Goal: Find contact information: Find contact information

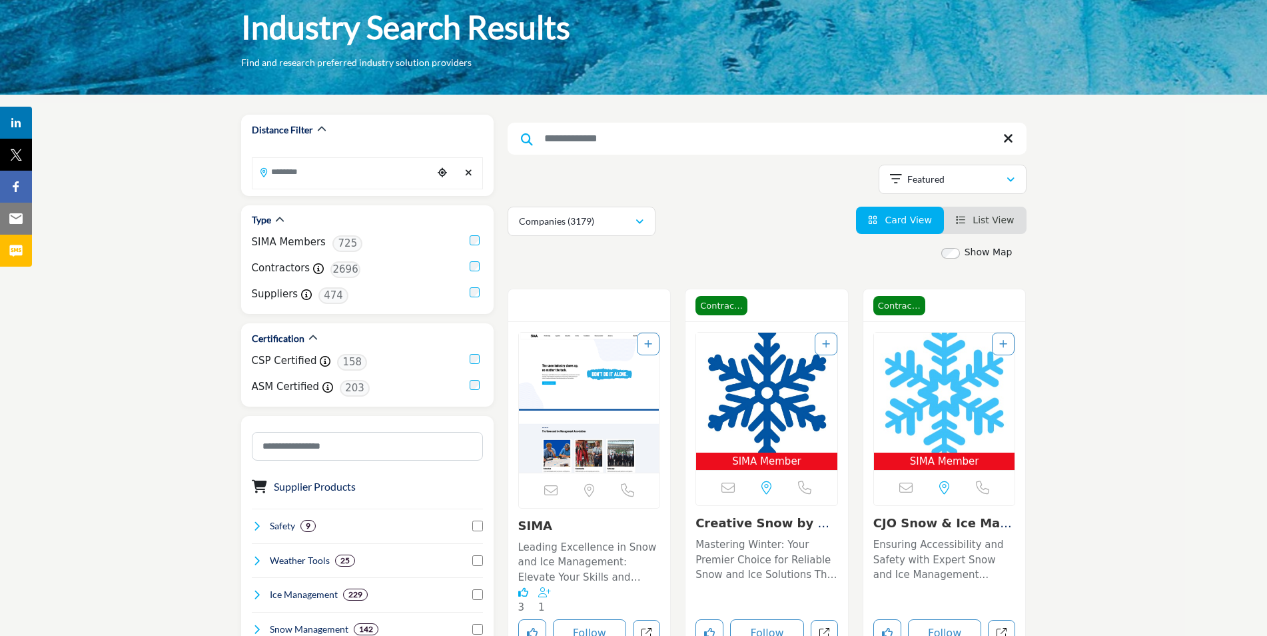
scroll to position [133, 0]
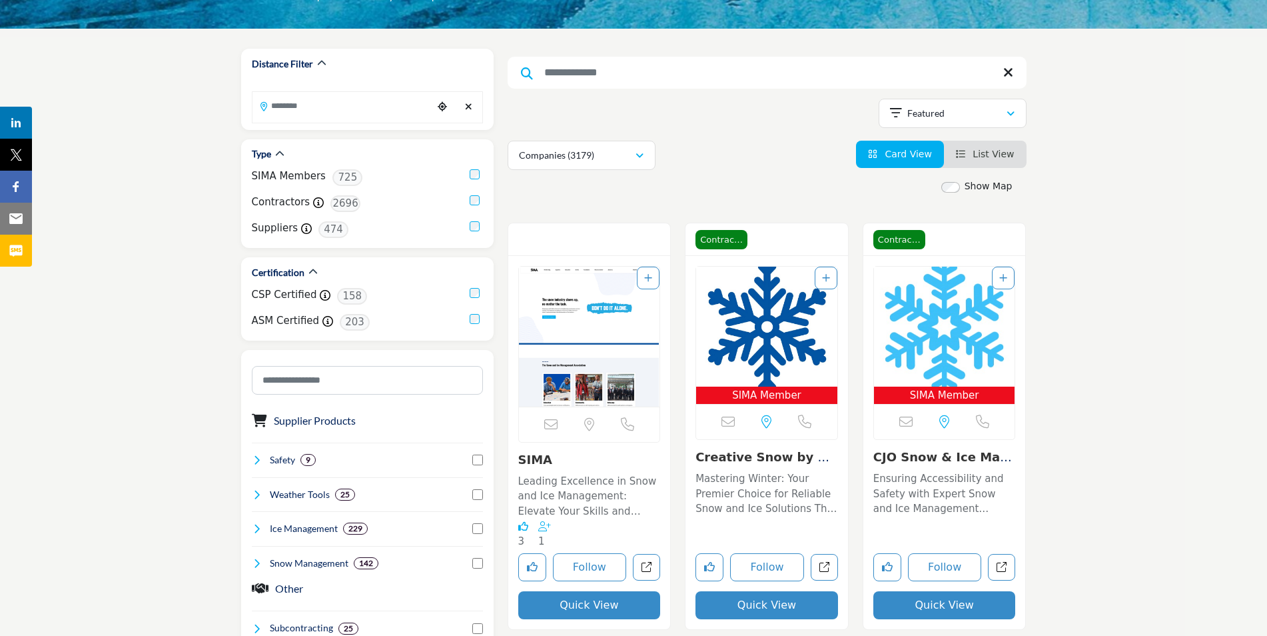
click at [729, 457] on link "Creative Snow by Cow..." at bounding box center [765, 464] width 139 height 29
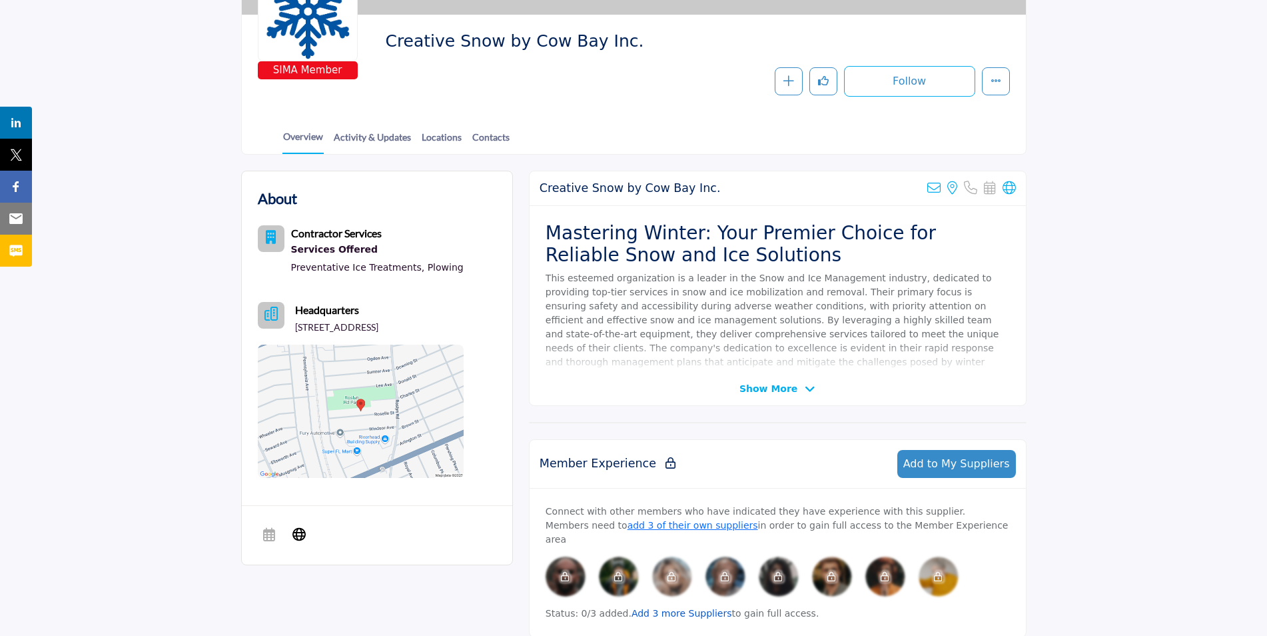
scroll to position [200, 0]
click at [795, 384] on span "Show More" at bounding box center [777, 389] width 76 height 14
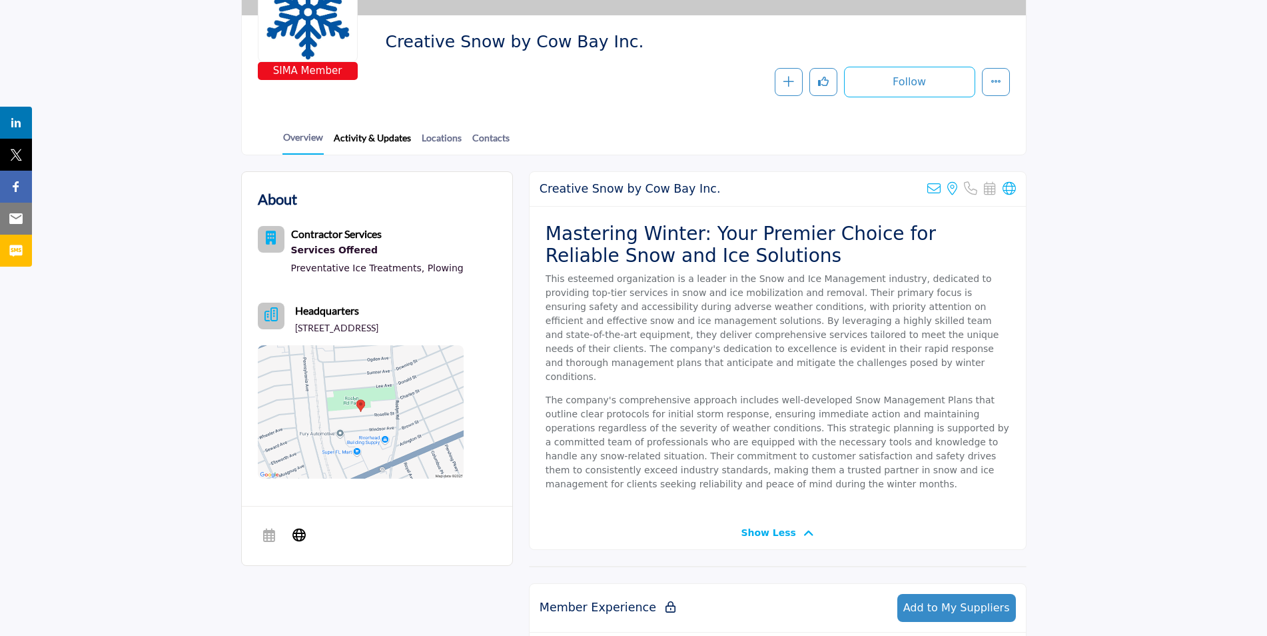
click at [383, 146] on link "Activity & Updates" at bounding box center [372, 142] width 79 height 23
click at [501, 141] on link "Contacts" at bounding box center [491, 142] width 39 height 23
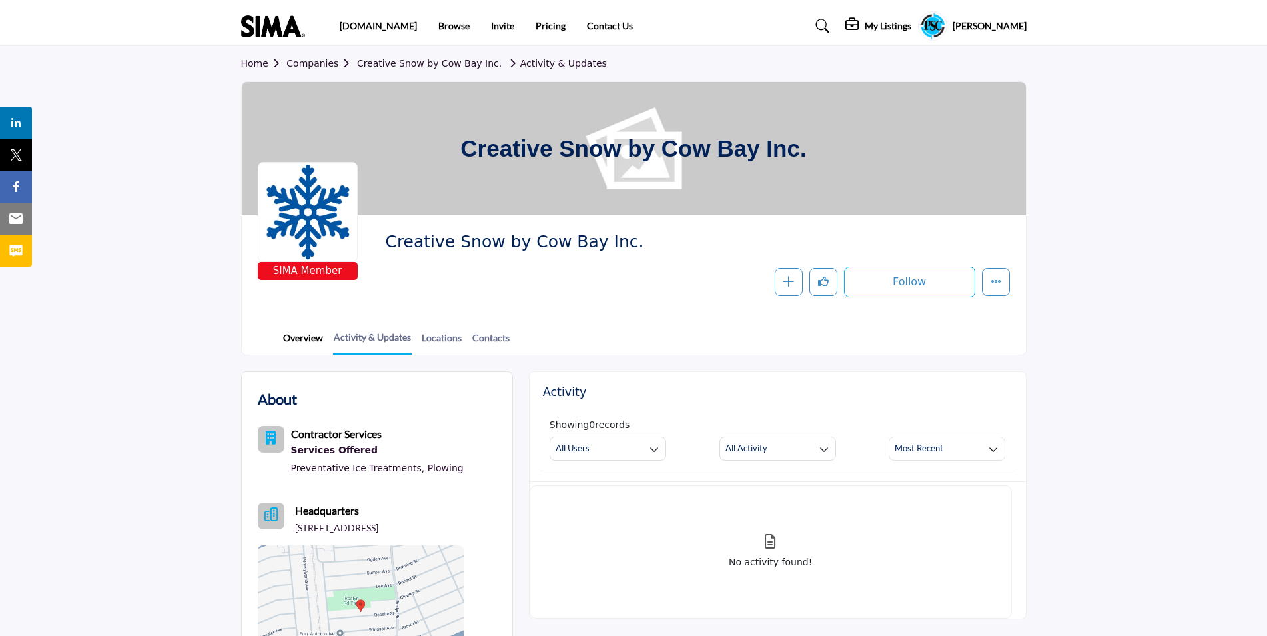
click at [296, 336] on link "Overview" at bounding box center [302, 341] width 41 height 23
click at [931, 22] on profile-featured-735ead55-3561-41f3-85ef-fb335a082e30 "Show hide supplier dropdown" at bounding box center [932, 25] width 29 height 29
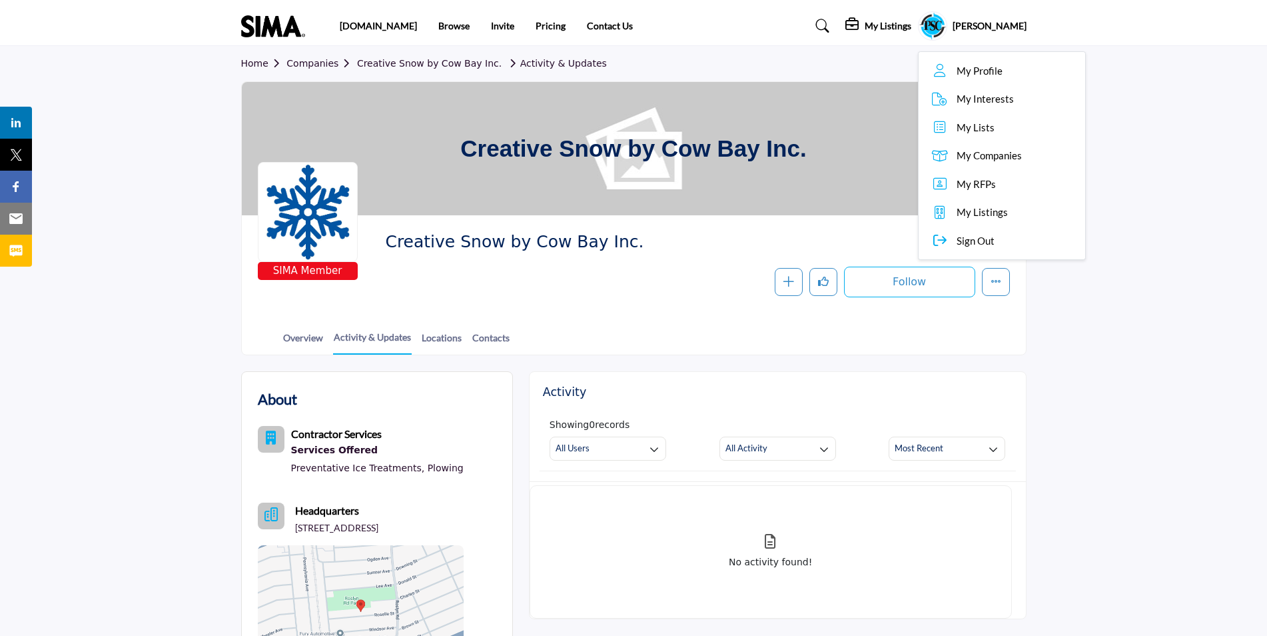
click at [969, 63] on span "My Profile" at bounding box center [980, 70] width 46 height 15
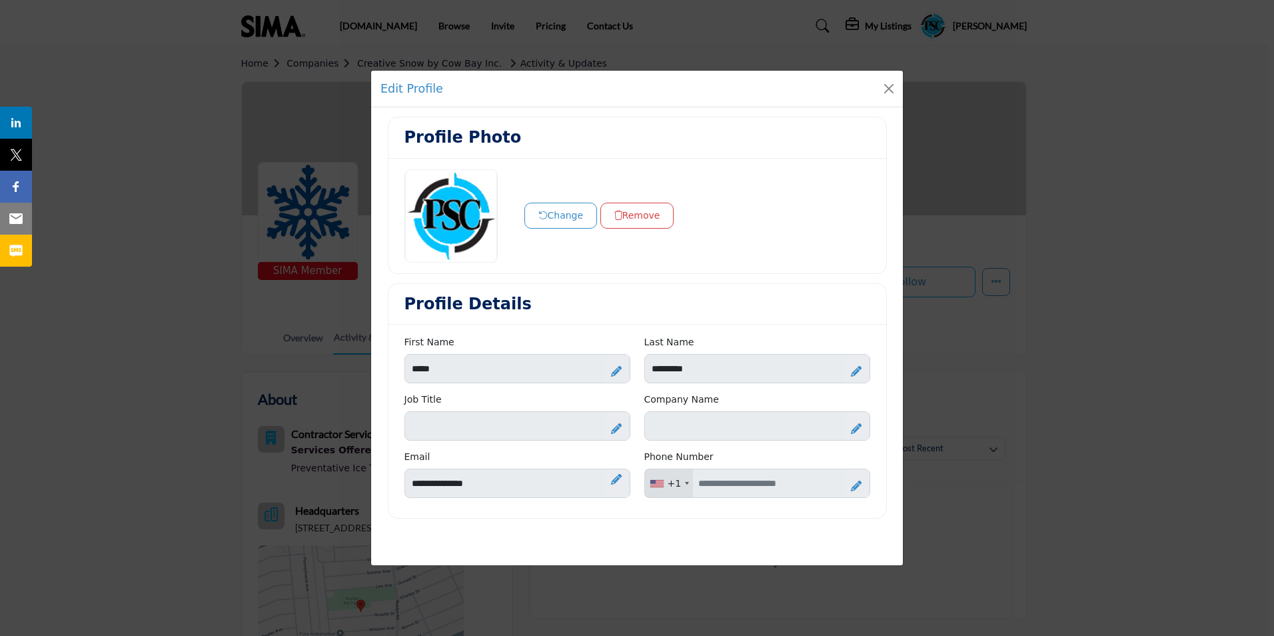
click at [608, 422] on div at bounding box center [616, 426] width 23 height 28
click at [590, 433] on icon at bounding box center [594, 427] width 12 height 13
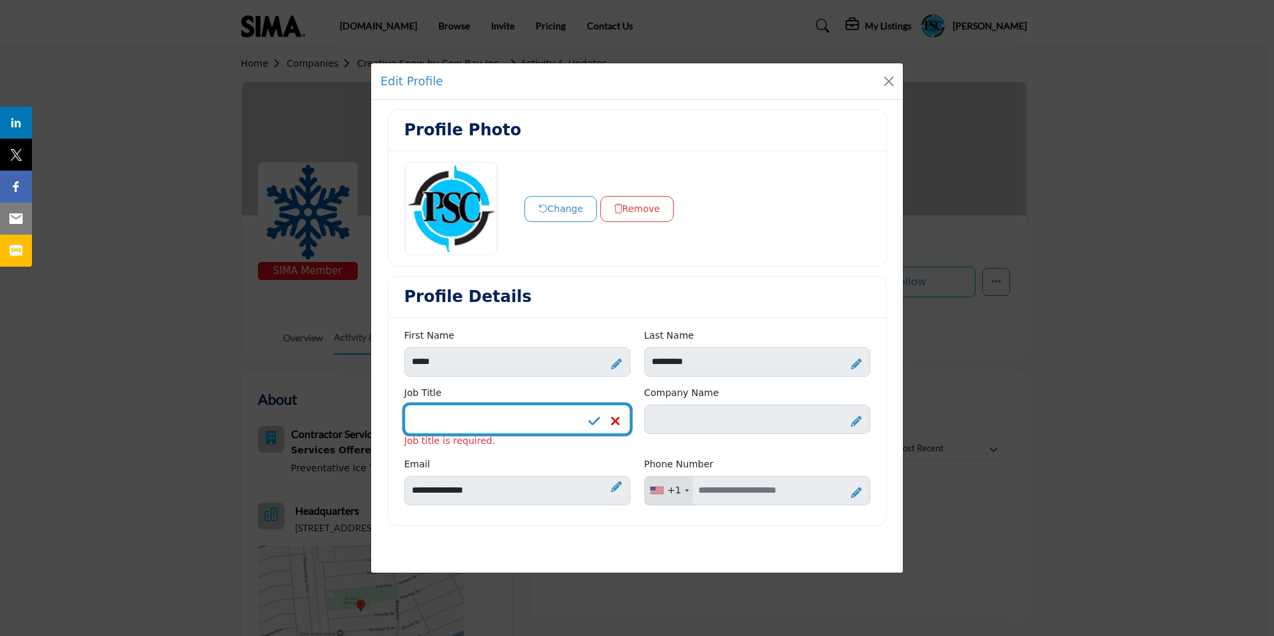
click at [538, 426] on input "Enter Job Title" at bounding box center [517, 418] width 226 height 29
type input "*********"
click at [852, 417] on icon at bounding box center [856, 421] width 11 height 11
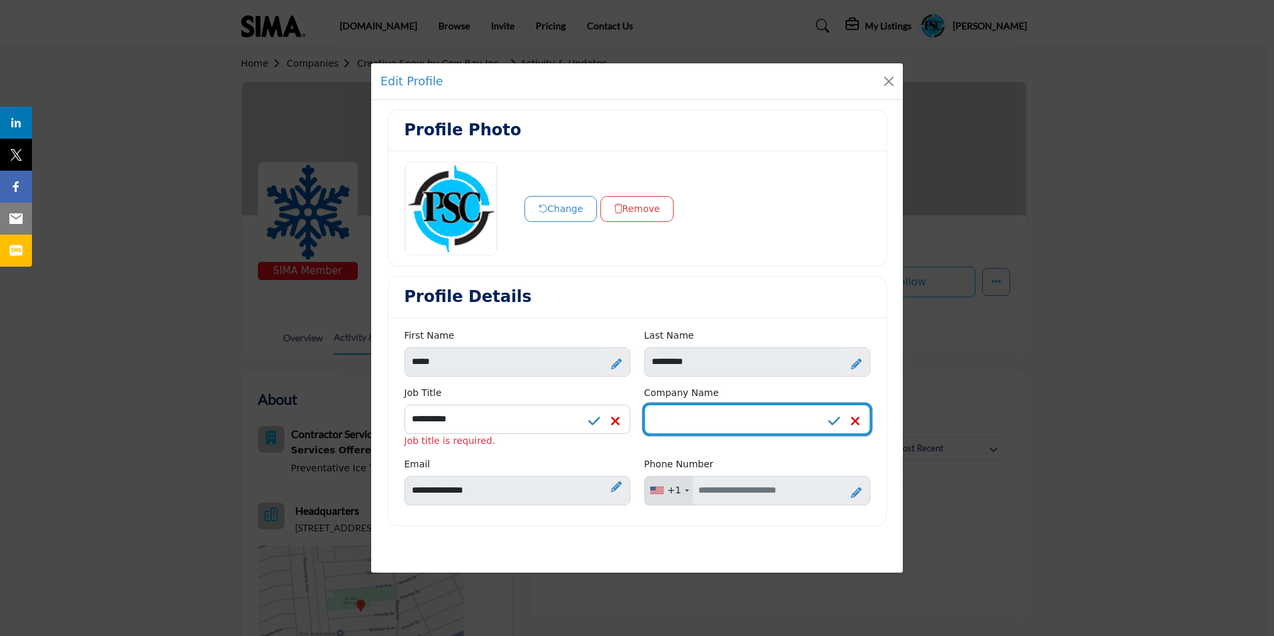
click at [759, 418] on input "Enter Company name" at bounding box center [757, 418] width 226 height 29
type input "**********"
click at [853, 491] on icon at bounding box center [856, 492] width 11 height 11
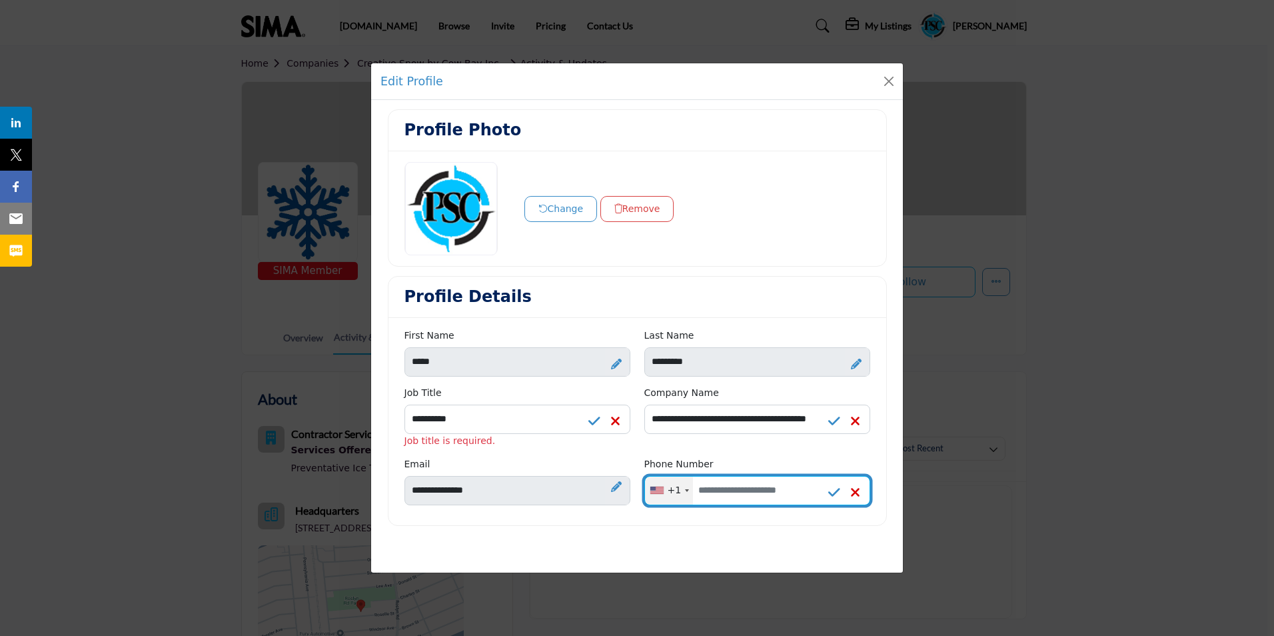
click at [790, 490] on input "Enter your Phone Number" at bounding box center [757, 490] width 226 height 29
type input "**********"
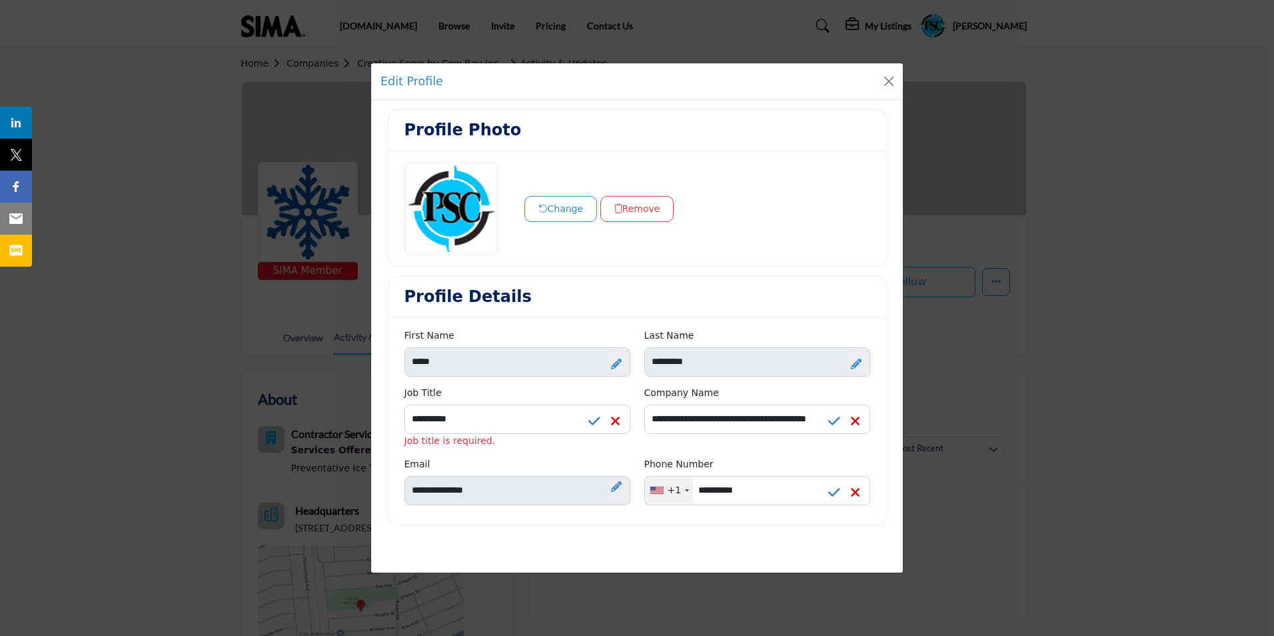
click at [837, 491] on icon at bounding box center [834, 492] width 12 height 13
click at [829, 419] on icon at bounding box center [834, 420] width 12 height 13
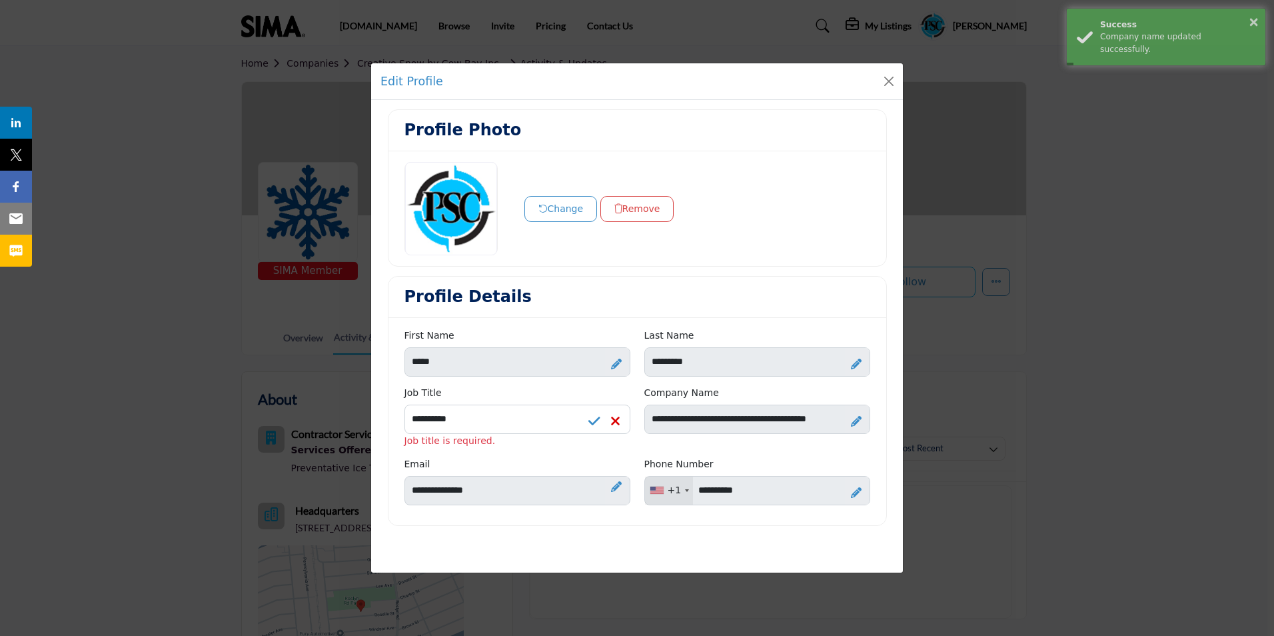
click at [598, 420] on icon at bounding box center [594, 420] width 12 height 13
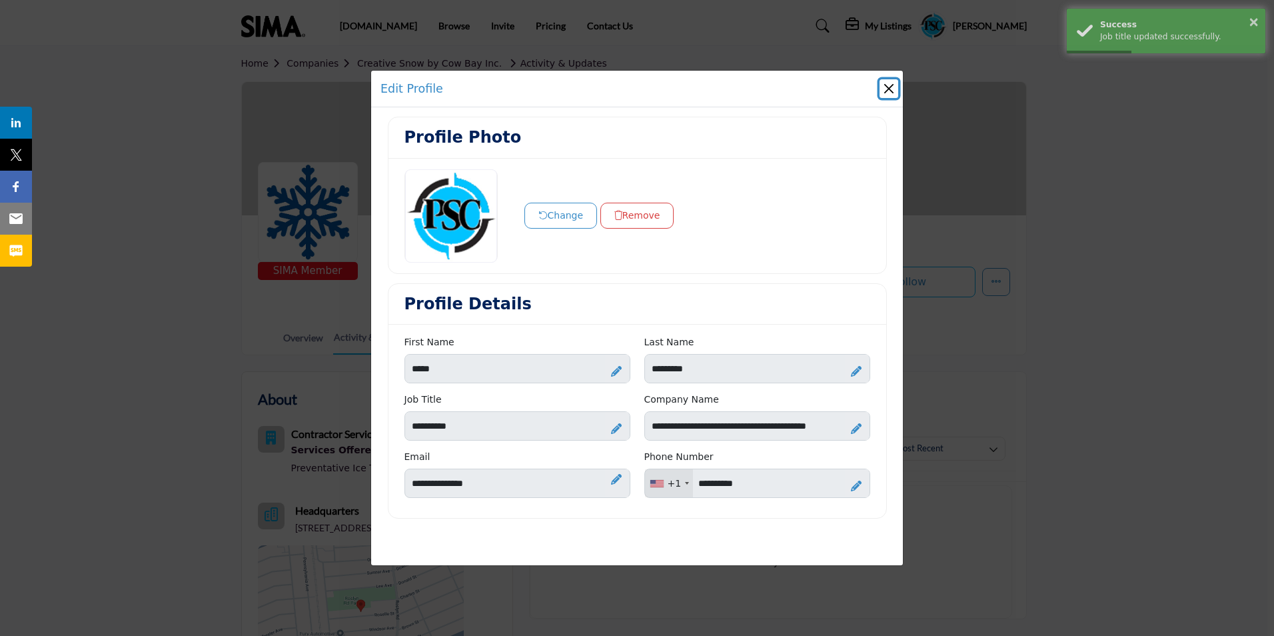
click at [888, 95] on button "Close" at bounding box center [888, 88] width 19 height 19
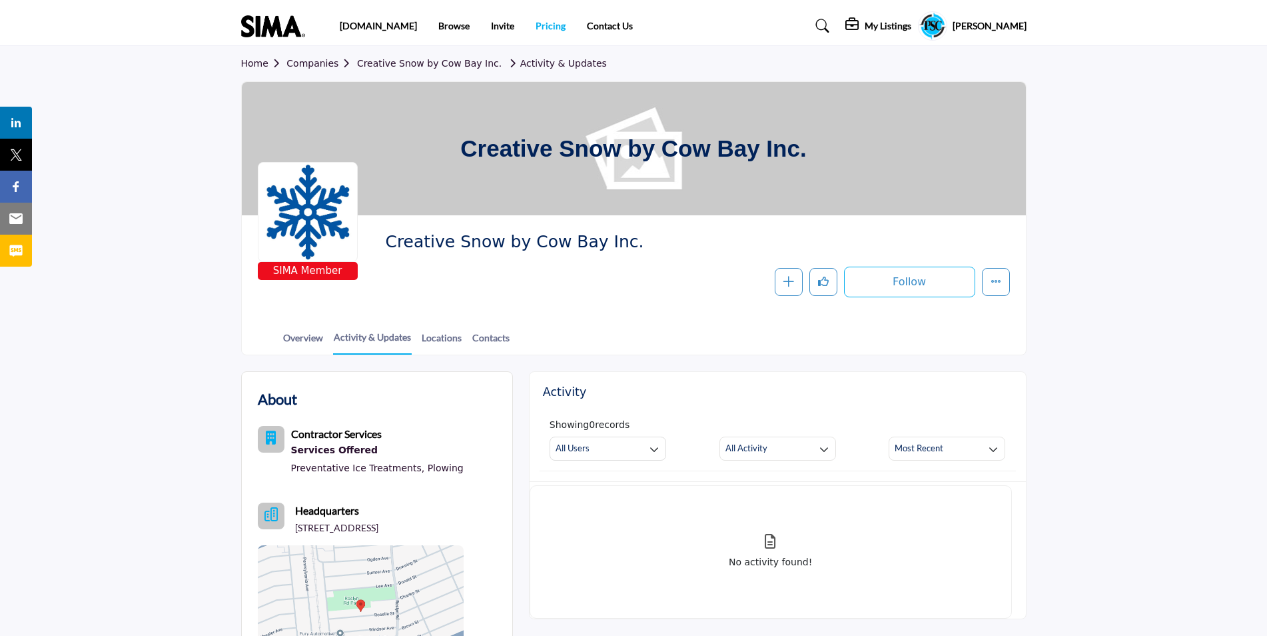
click at [536, 25] on link "Pricing" at bounding box center [551, 25] width 30 height 11
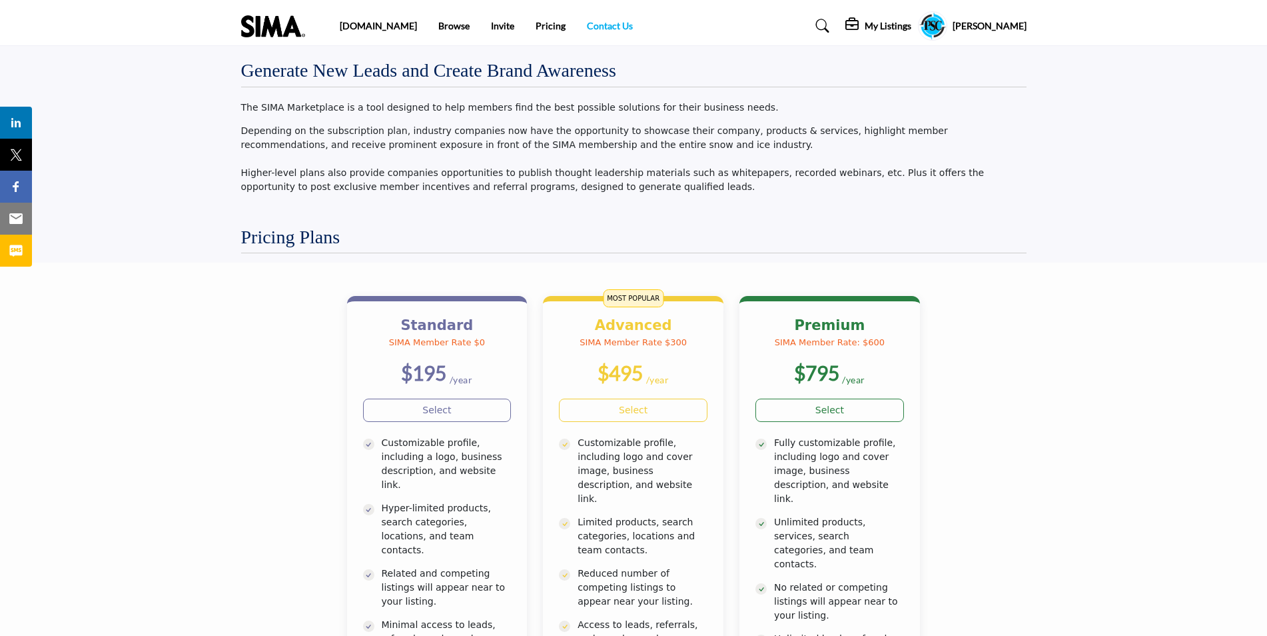
click at [587, 25] on link "Contact Us" at bounding box center [610, 25] width 46 height 11
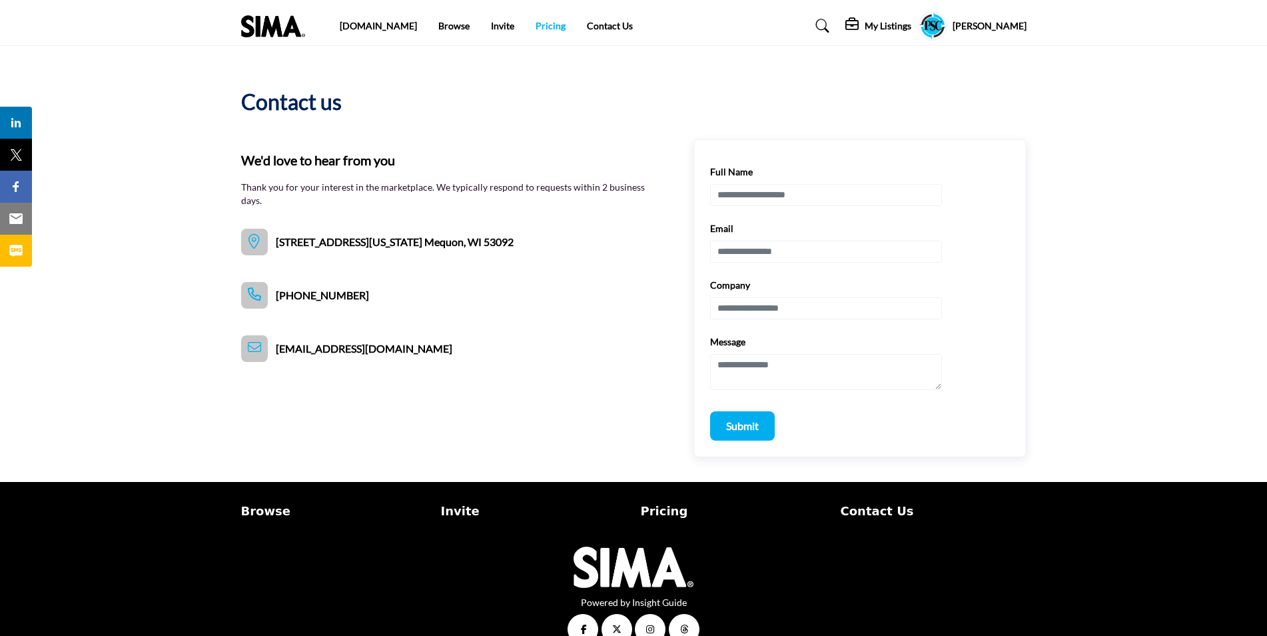
click at [536, 24] on link "Pricing" at bounding box center [551, 25] width 30 height 11
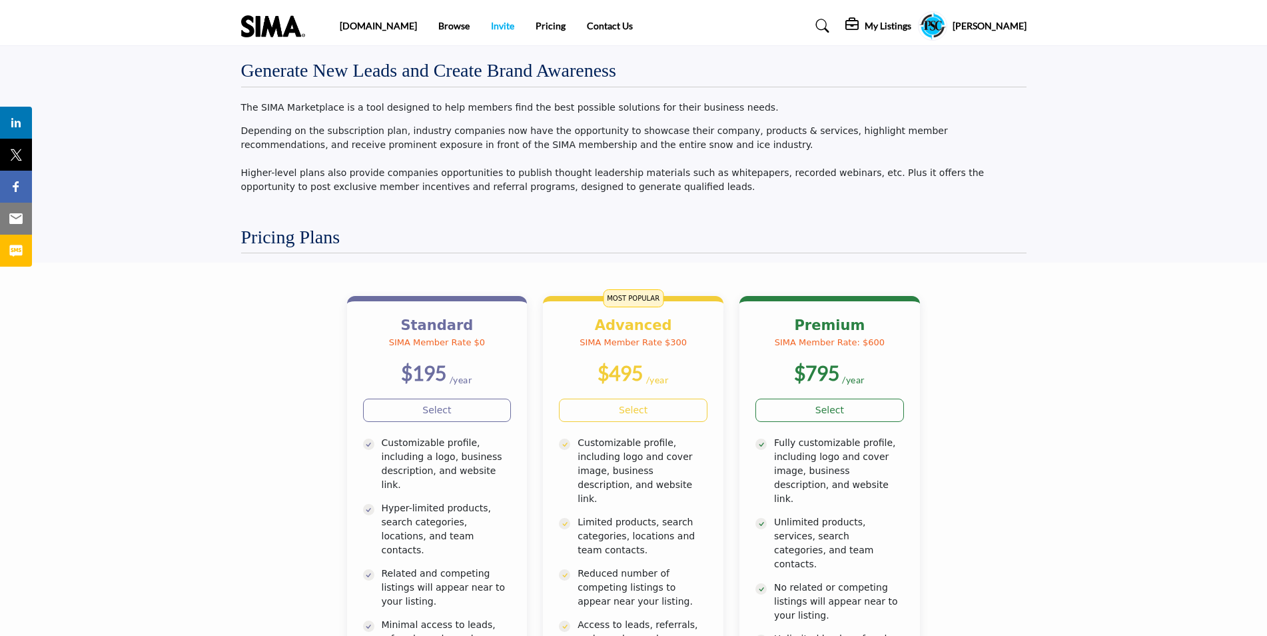
click at [491, 24] on link "Invite" at bounding box center [502, 25] width 23 height 11
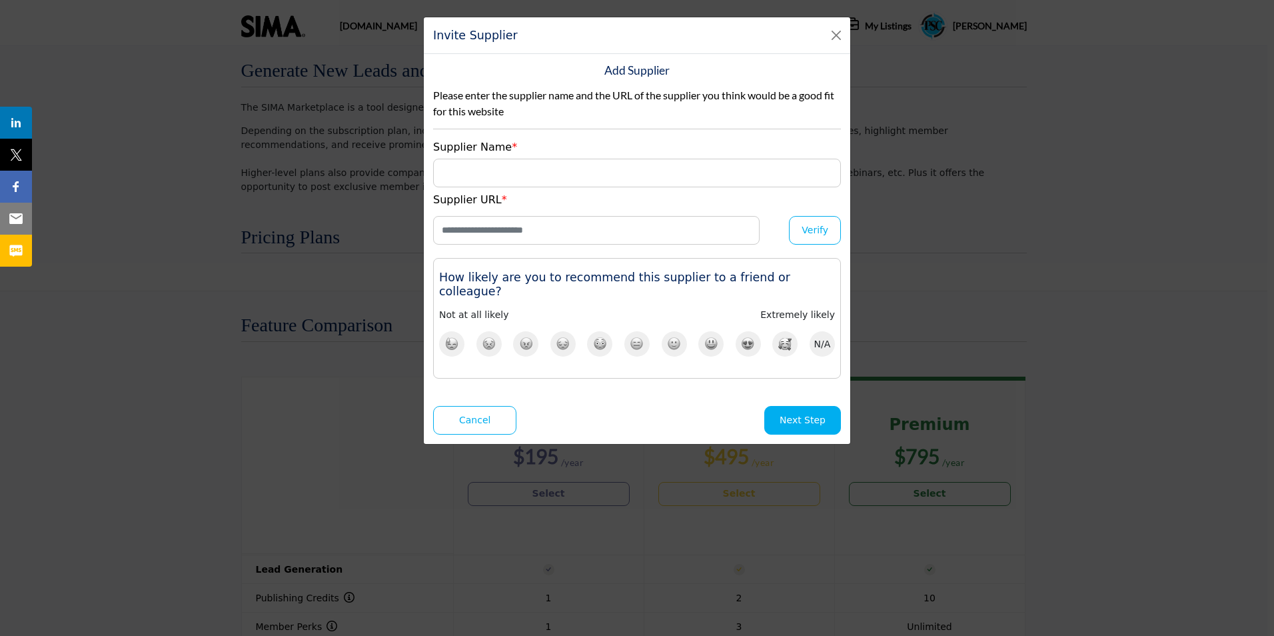
click at [835, 22] on div "Invite Supplier" at bounding box center [637, 35] width 426 height 37
click at [833, 31] on button "Close" at bounding box center [836, 35] width 19 height 19
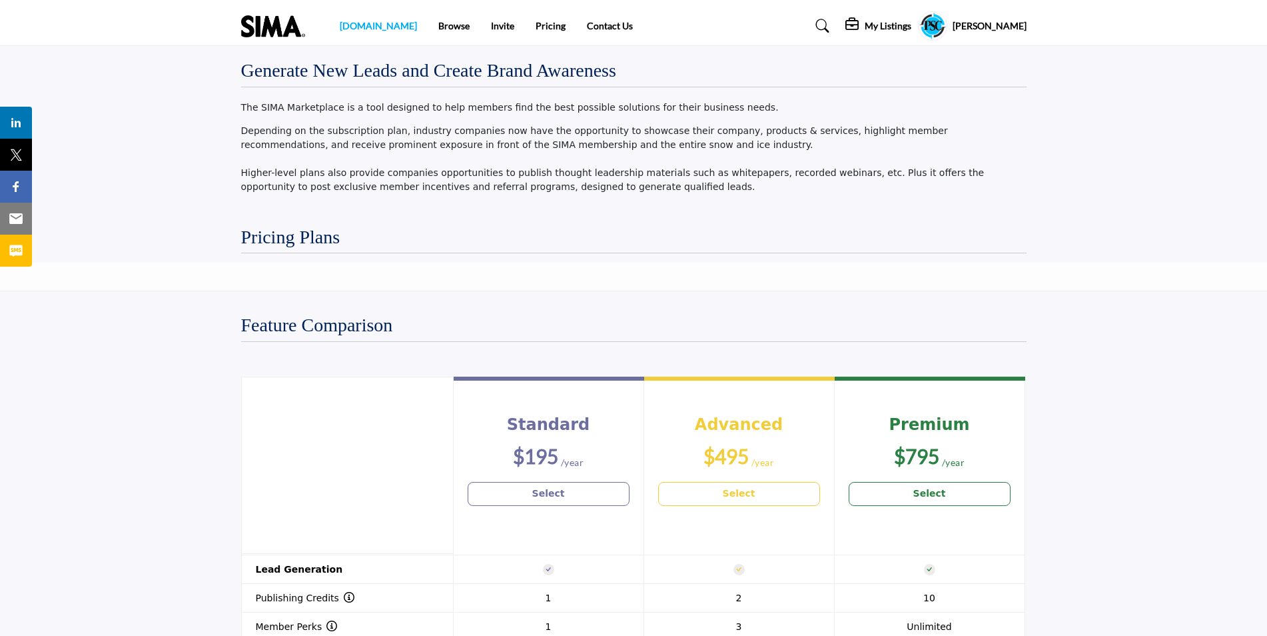
click at [360, 21] on link "[DOMAIN_NAME]" at bounding box center [378, 25] width 77 height 11
